Goal: Task Accomplishment & Management: Use online tool/utility

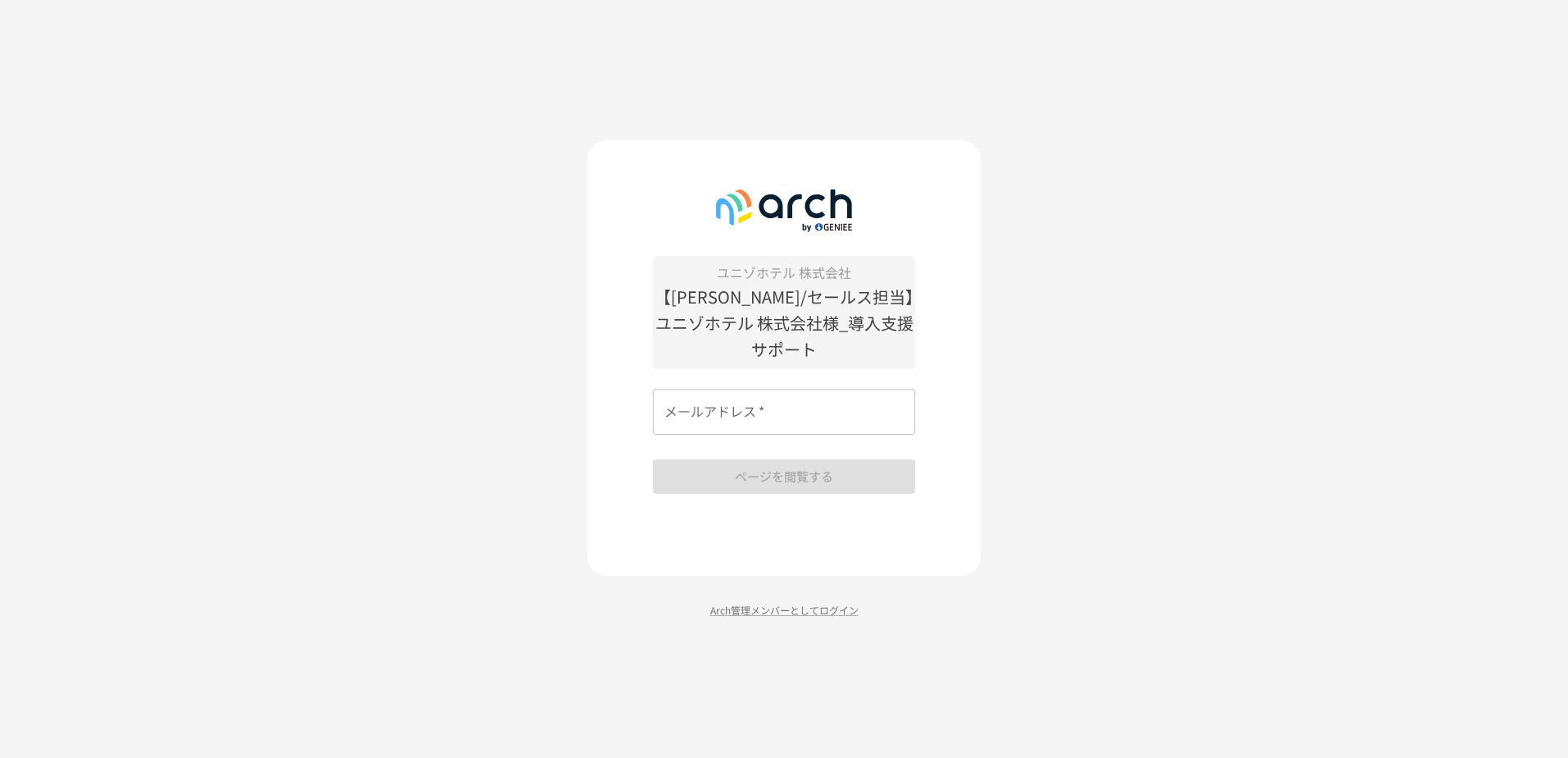
click at [727, 401] on input "メールアドレス   *" at bounding box center [784, 412] width 263 height 46
type input "**********"
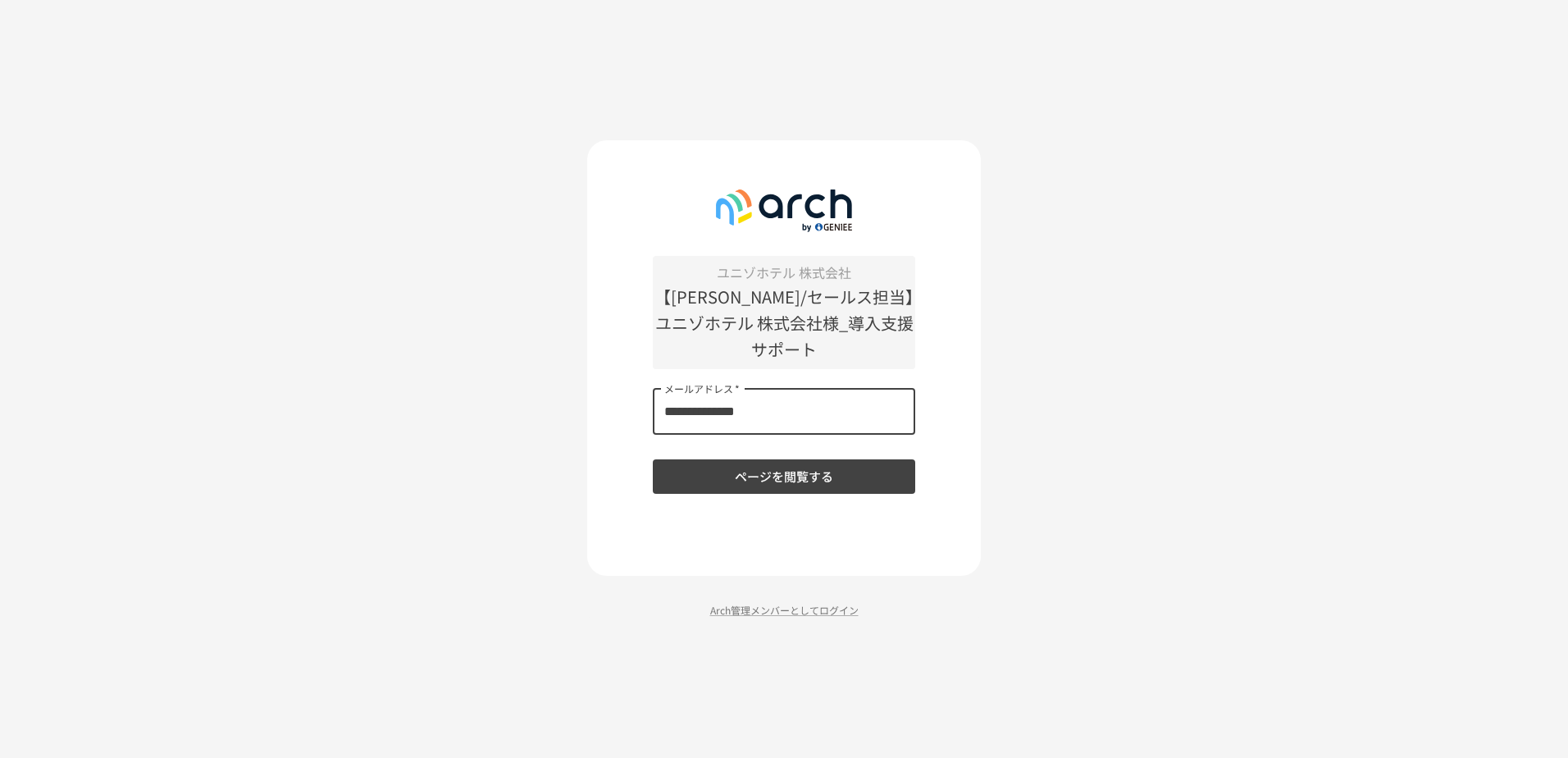
click at [735, 467] on button "ページを閲覧する" at bounding box center [784, 477] width 263 height 35
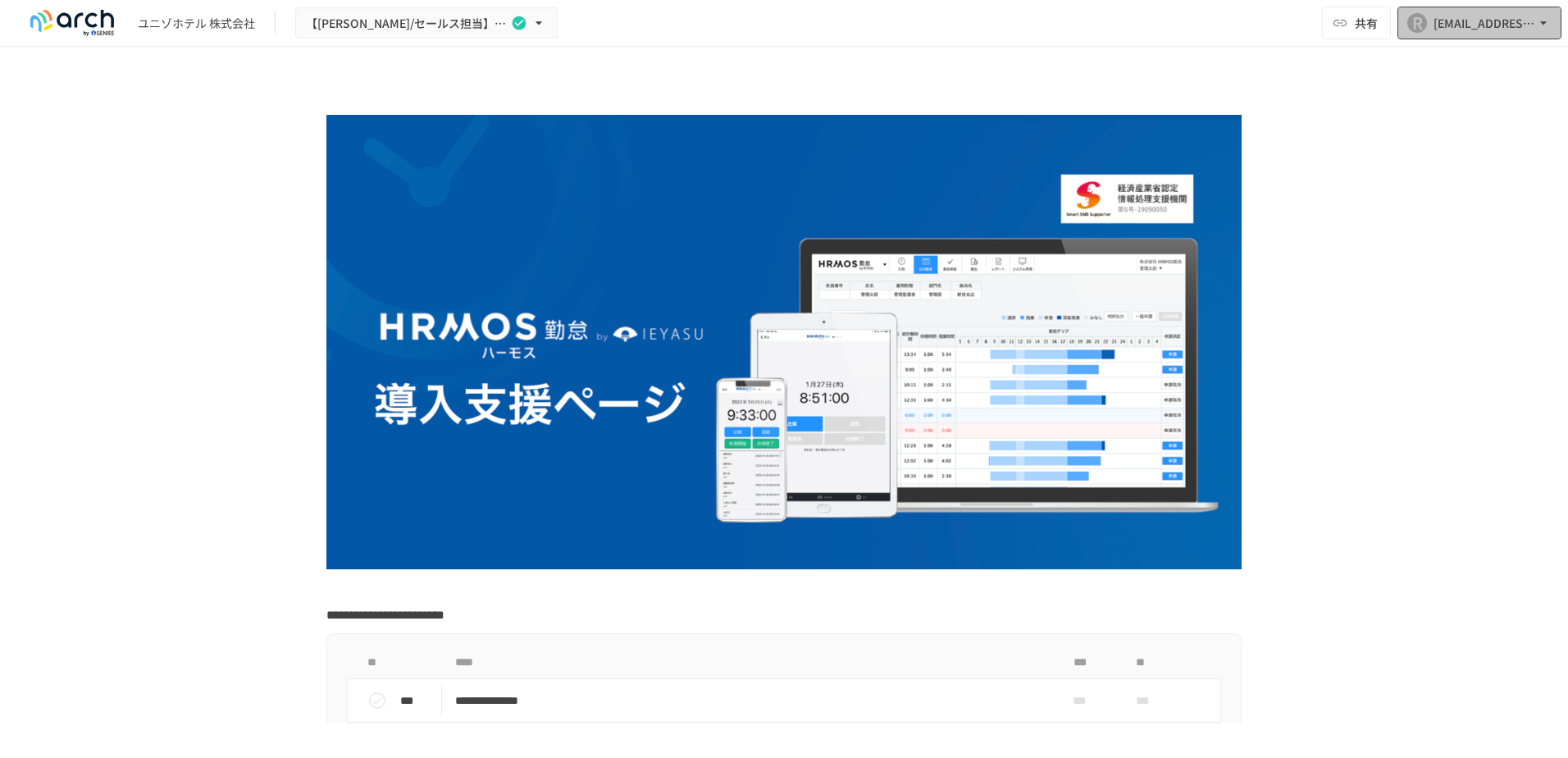
click at [1407, 17] on div "R" at bounding box center [1417, 23] width 19 height 19
click at [1407, 17] on div at bounding box center [784, 379] width 1568 height 758
click at [86, 29] on img at bounding box center [71, 22] width 105 height 26
click at [142, 31] on div "ユニゾホテル 株式会社" at bounding box center [196, 23] width 117 height 17
click at [174, 29] on div "ユニゾホテル 株式会社" at bounding box center [196, 23] width 117 height 17
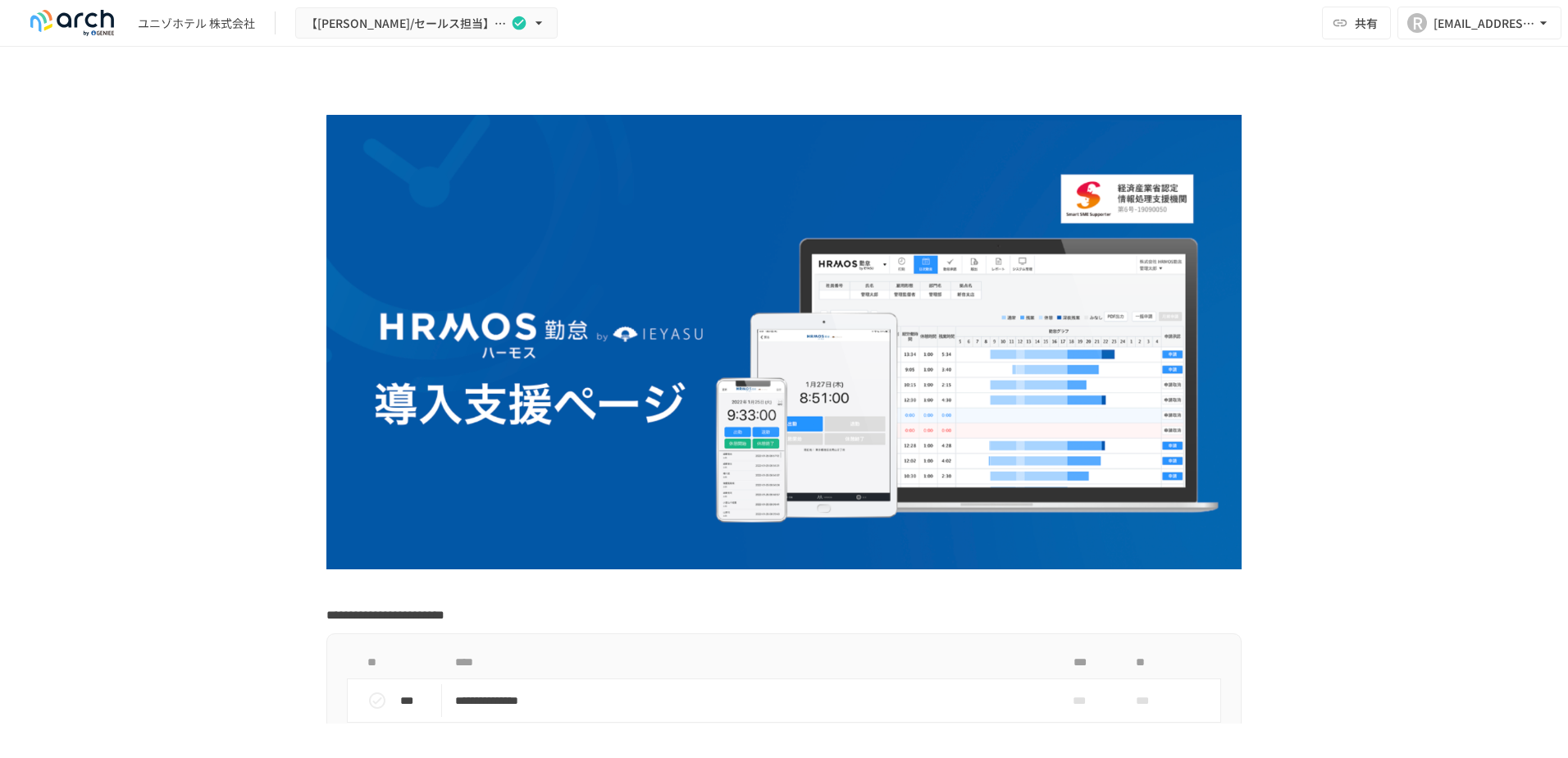
click at [446, 43] on div "ユニゾホテル 株式会社 【今野/セールス担当】ユニゾホテル 株式会社様_導入支援サポート 共有 R roumu@dixyz.jp" at bounding box center [784, 23] width 1568 height 47
click at [446, 36] on button "【[PERSON_NAME]/セールス担当】ユニゾホテル 株式会社様_導入支援サポート" at bounding box center [426, 23] width 263 height 32
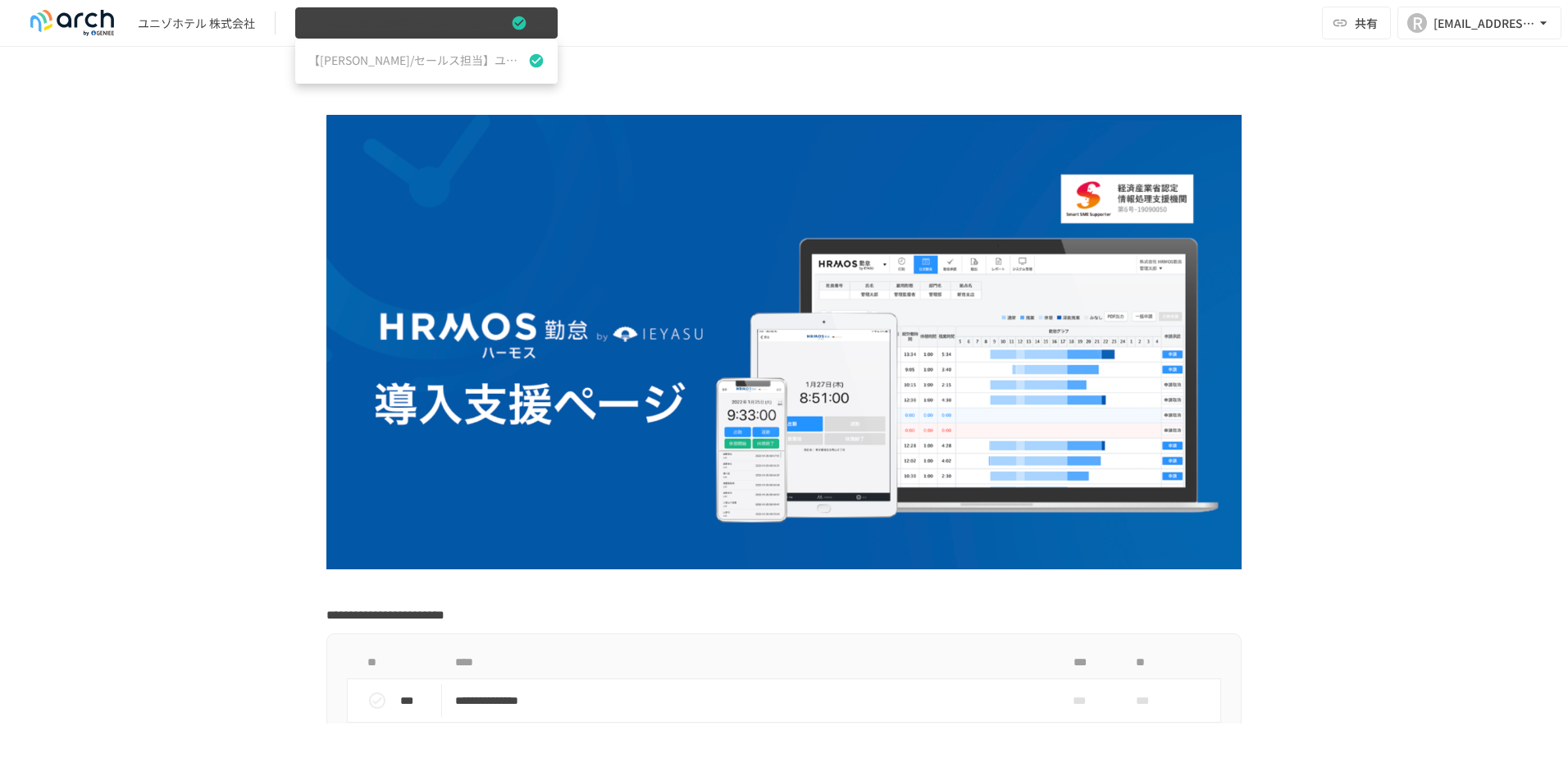
click at [446, 36] on div at bounding box center [784, 379] width 1568 height 758
